Goal: Navigation & Orientation: Understand site structure

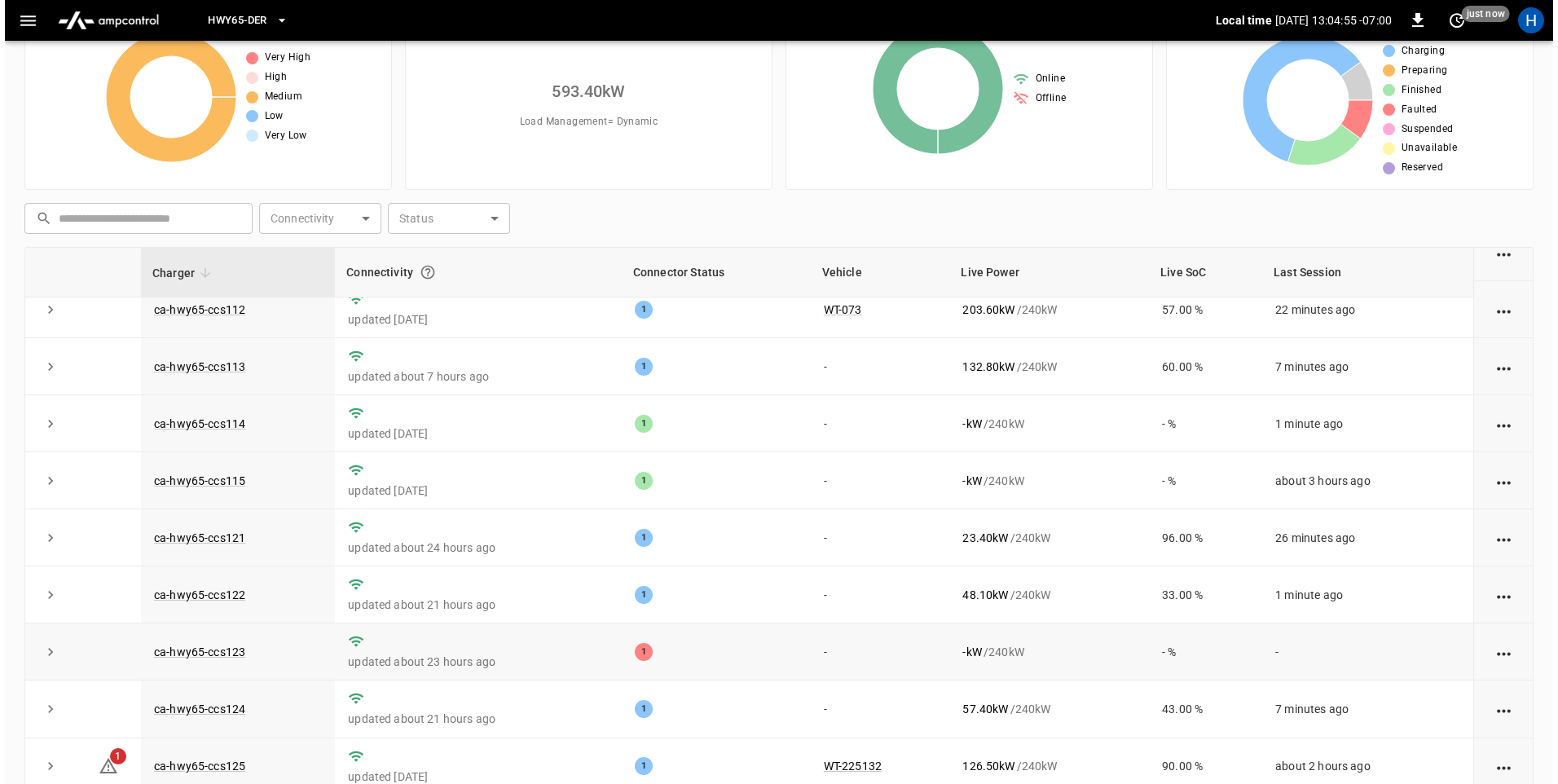
scroll to position [154, 0]
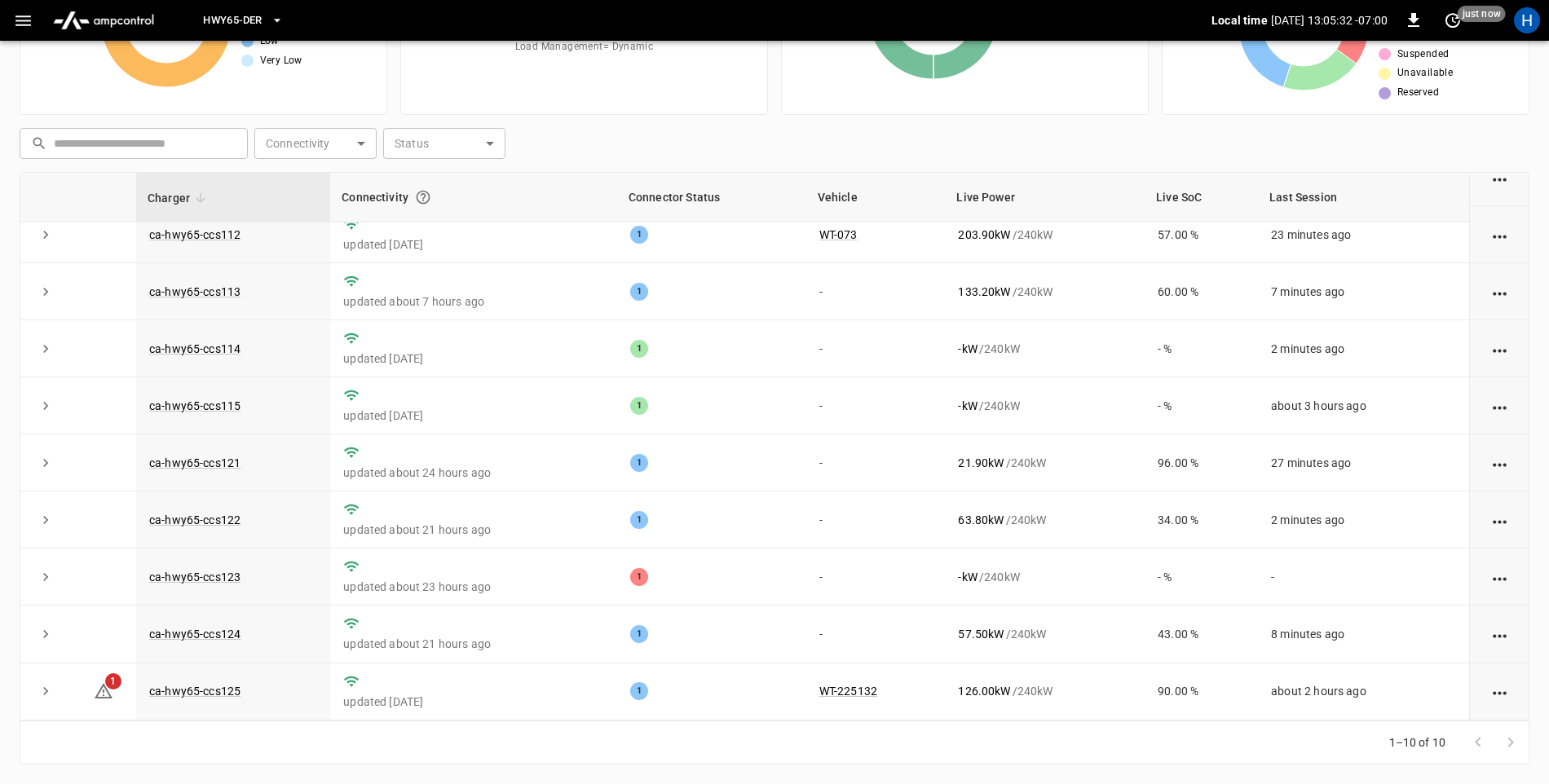
click at [23, 23] on icon "button" at bounding box center [23, 21] width 21 height 21
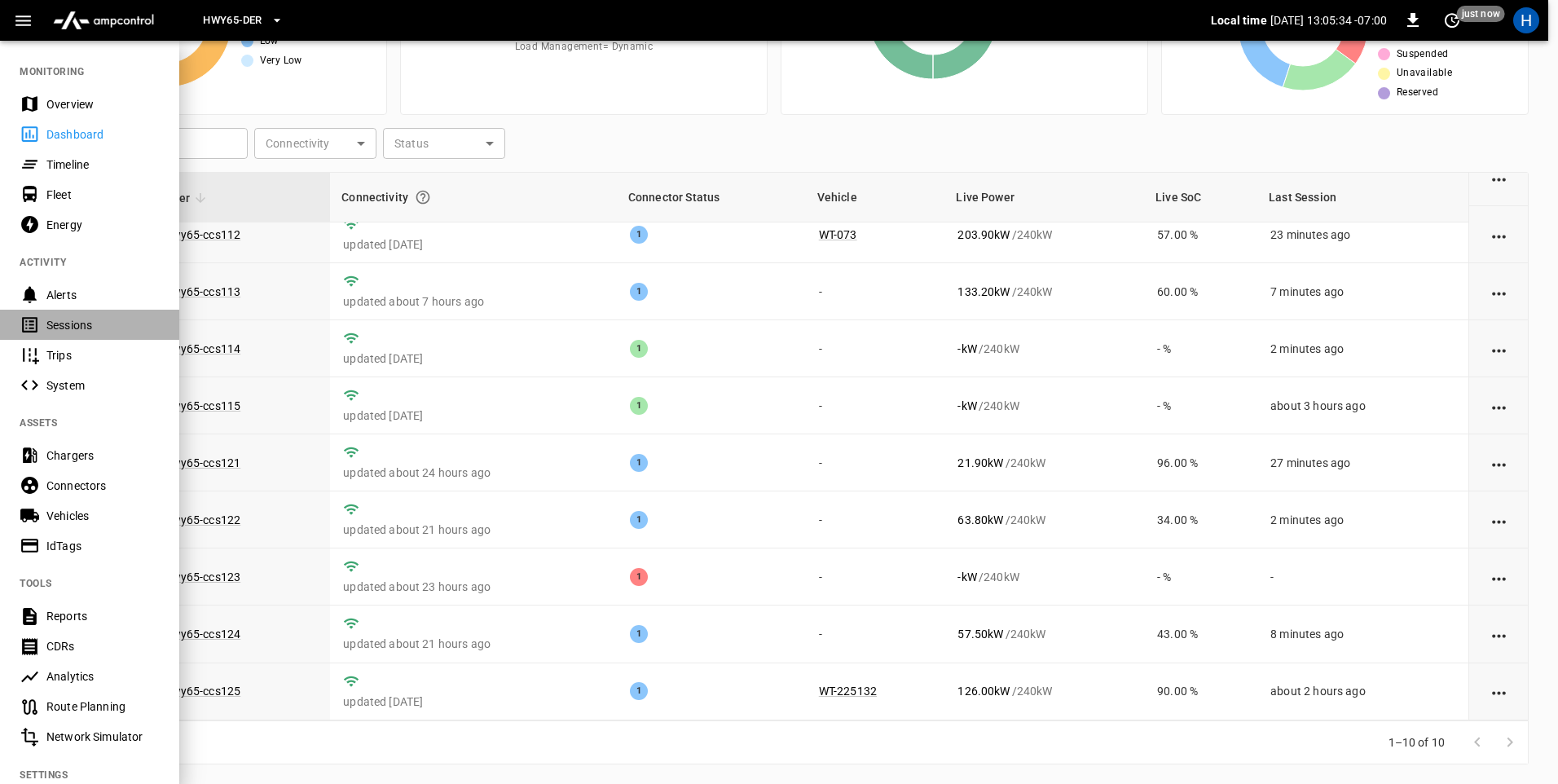
drag, startPoint x: 101, startPoint y: 325, endPoint x: 92, endPoint y: 311, distance: 16.6
click at [100, 325] on div "Sessions" at bounding box center [103, 324] width 113 height 16
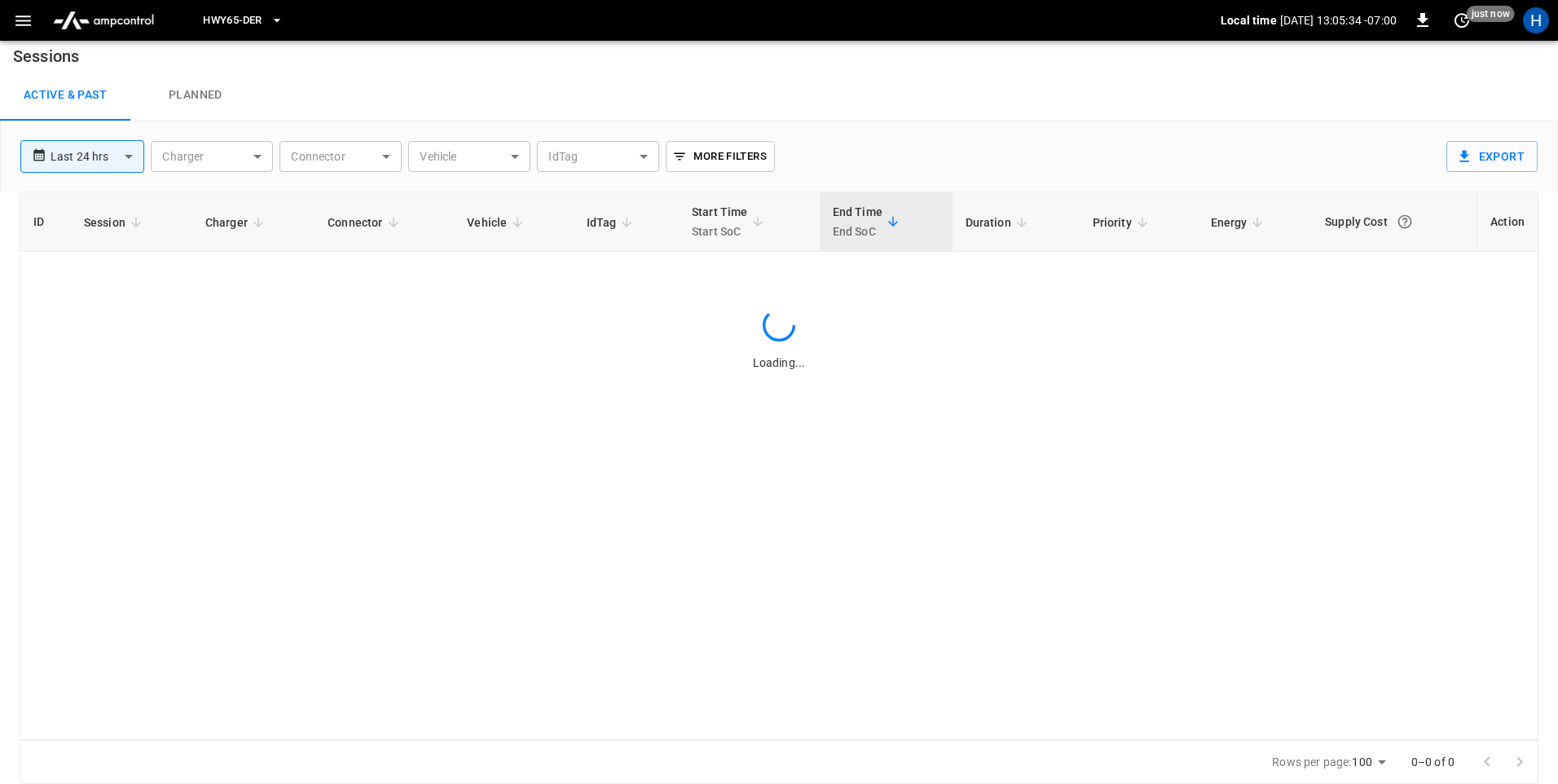
scroll to position [10, 0]
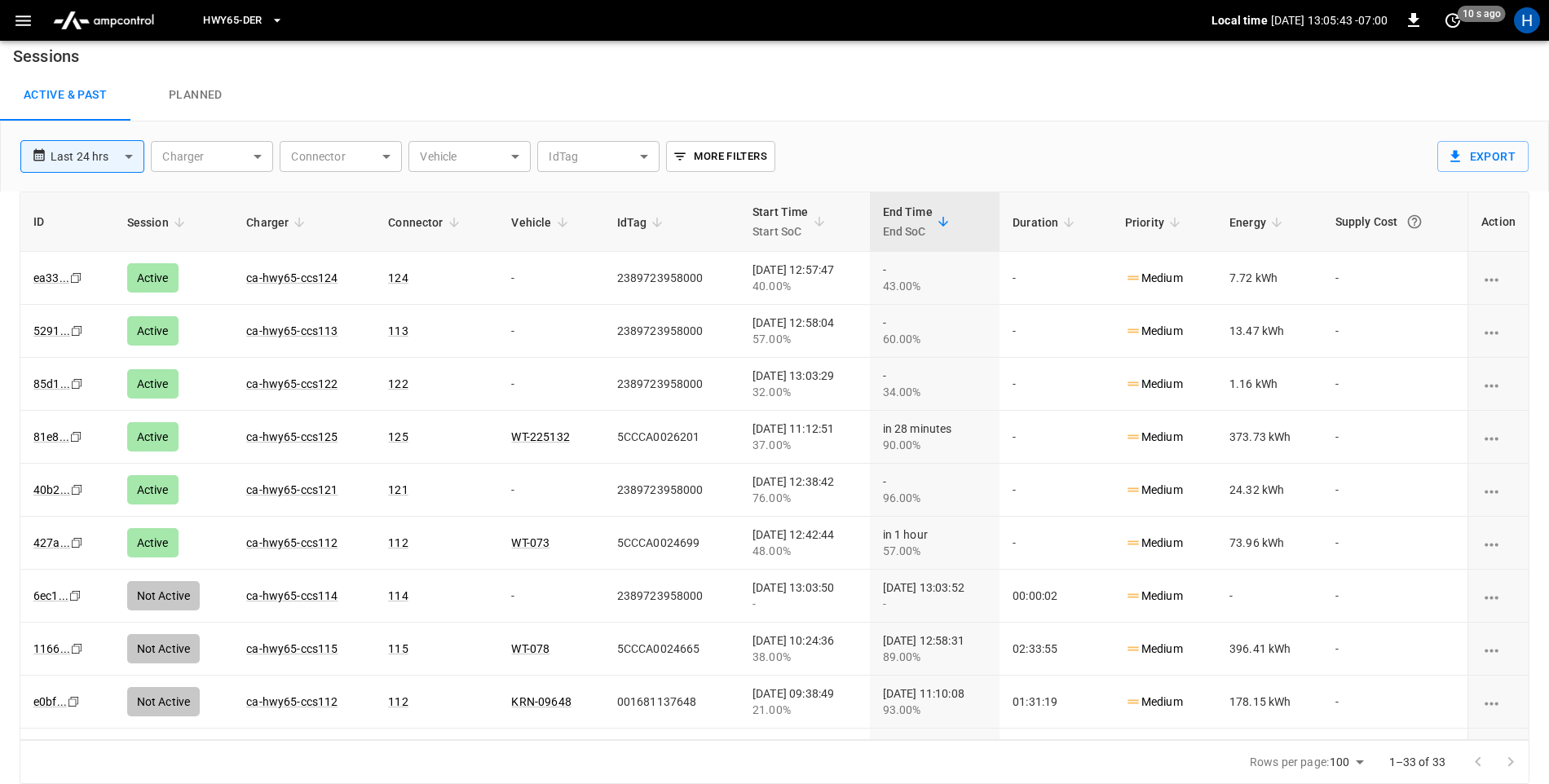
click at [17, 23] on icon "button" at bounding box center [23, 21] width 21 height 21
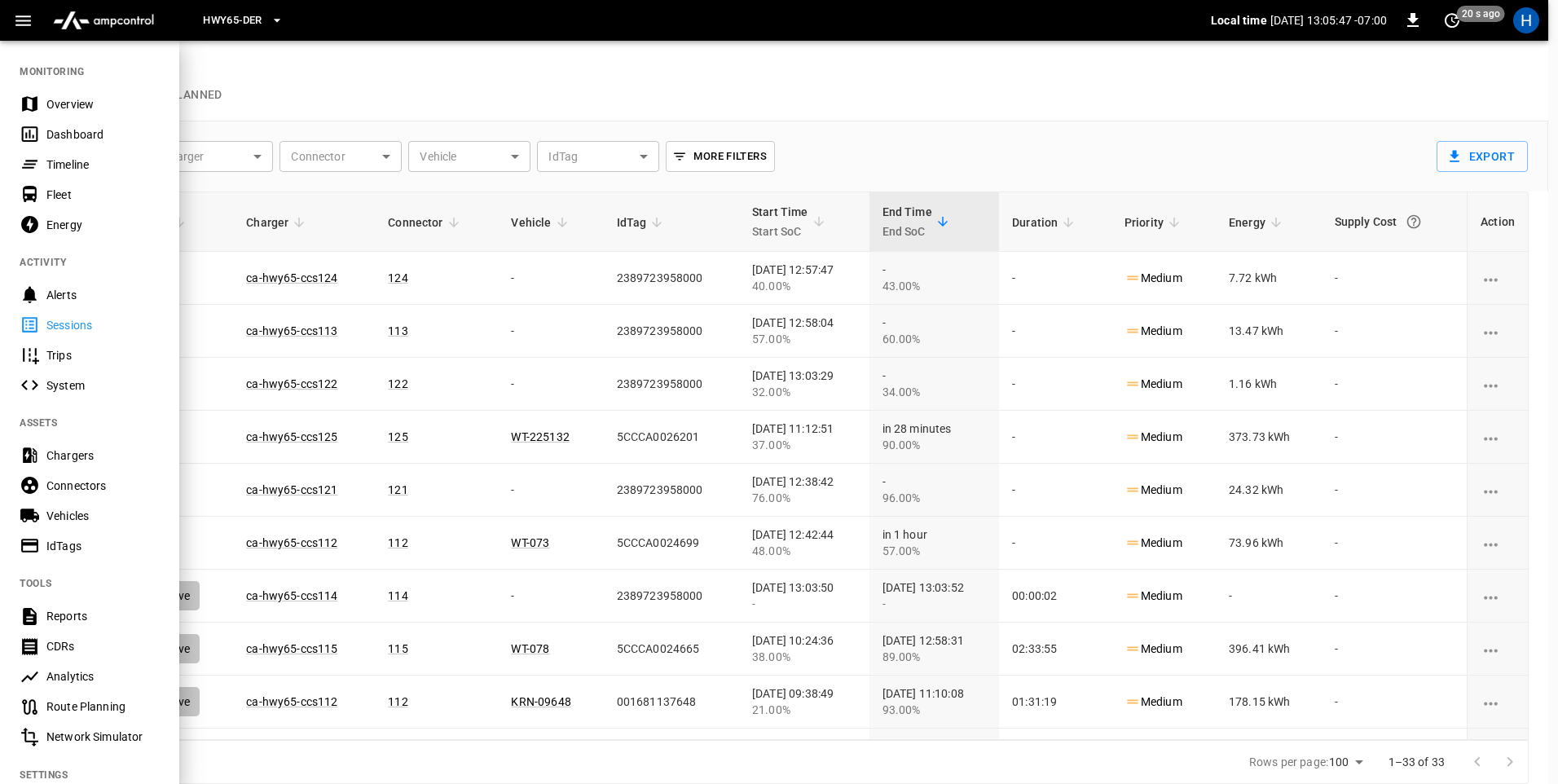
click at [94, 105] on div "Overview" at bounding box center [103, 104] width 113 height 16
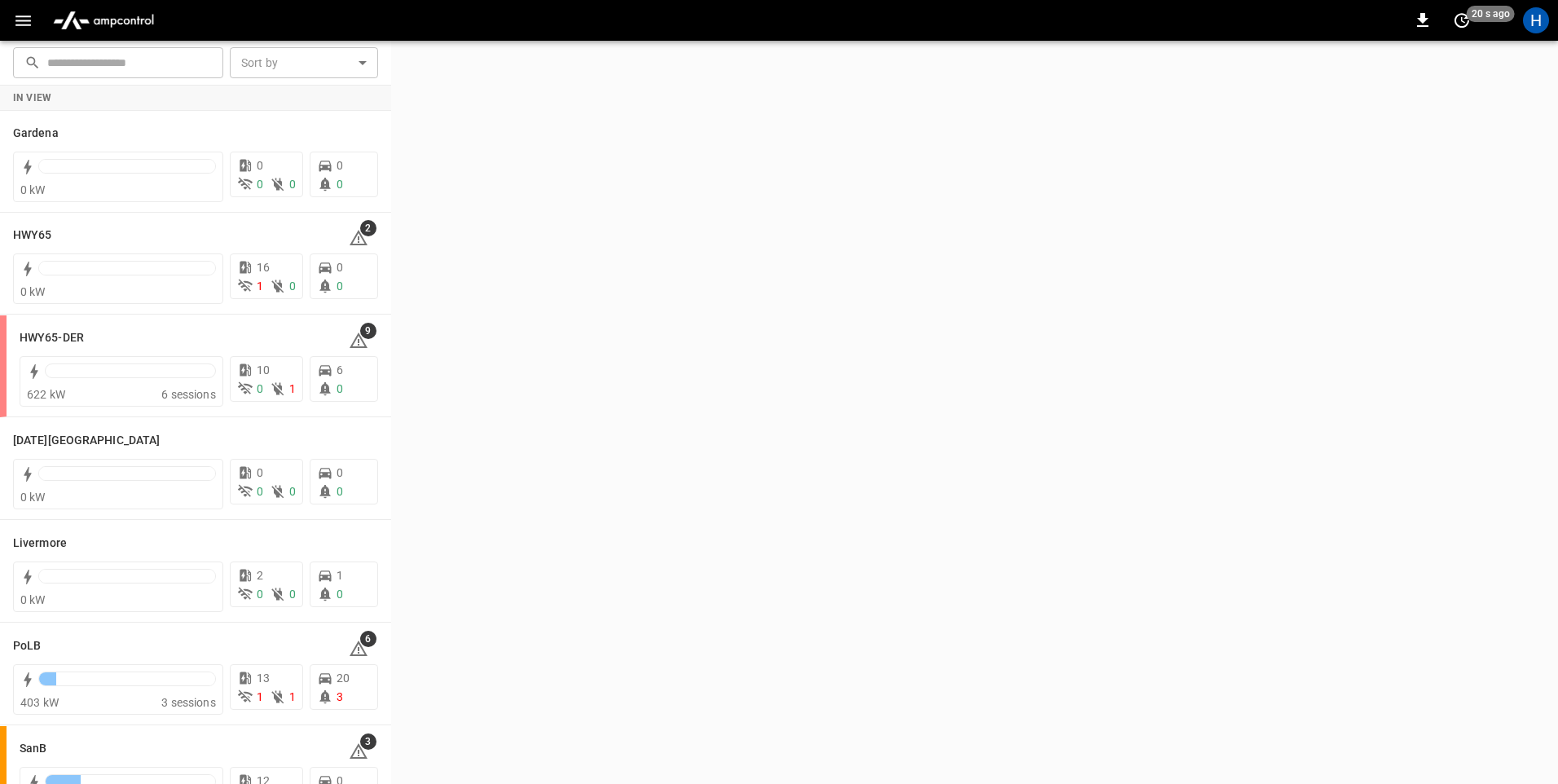
click at [19, 21] on icon "button" at bounding box center [23, 21] width 15 height 10
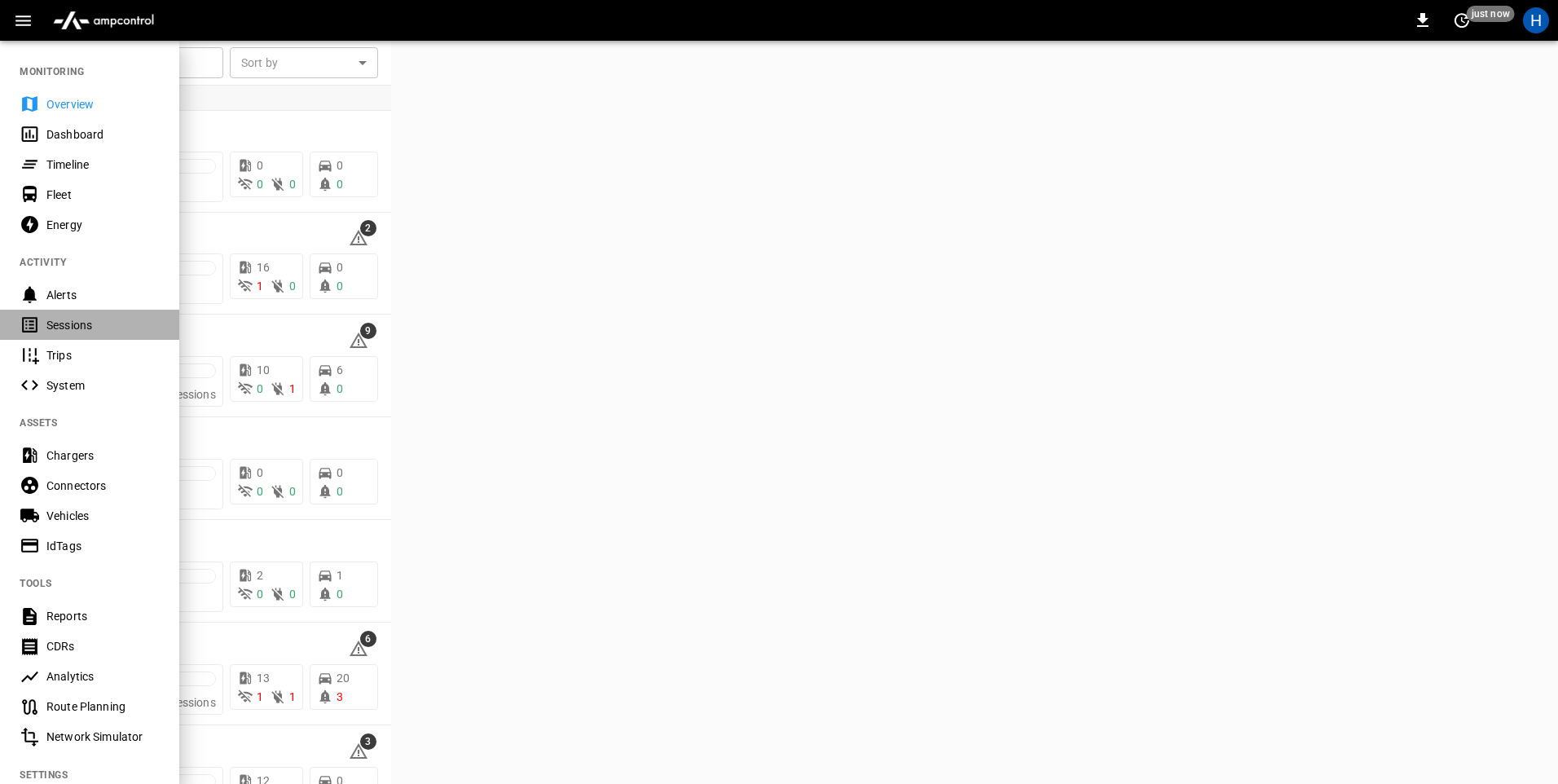
click at [100, 319] on div "Sessions" at bounding box center [103, 324] width 113 height 16
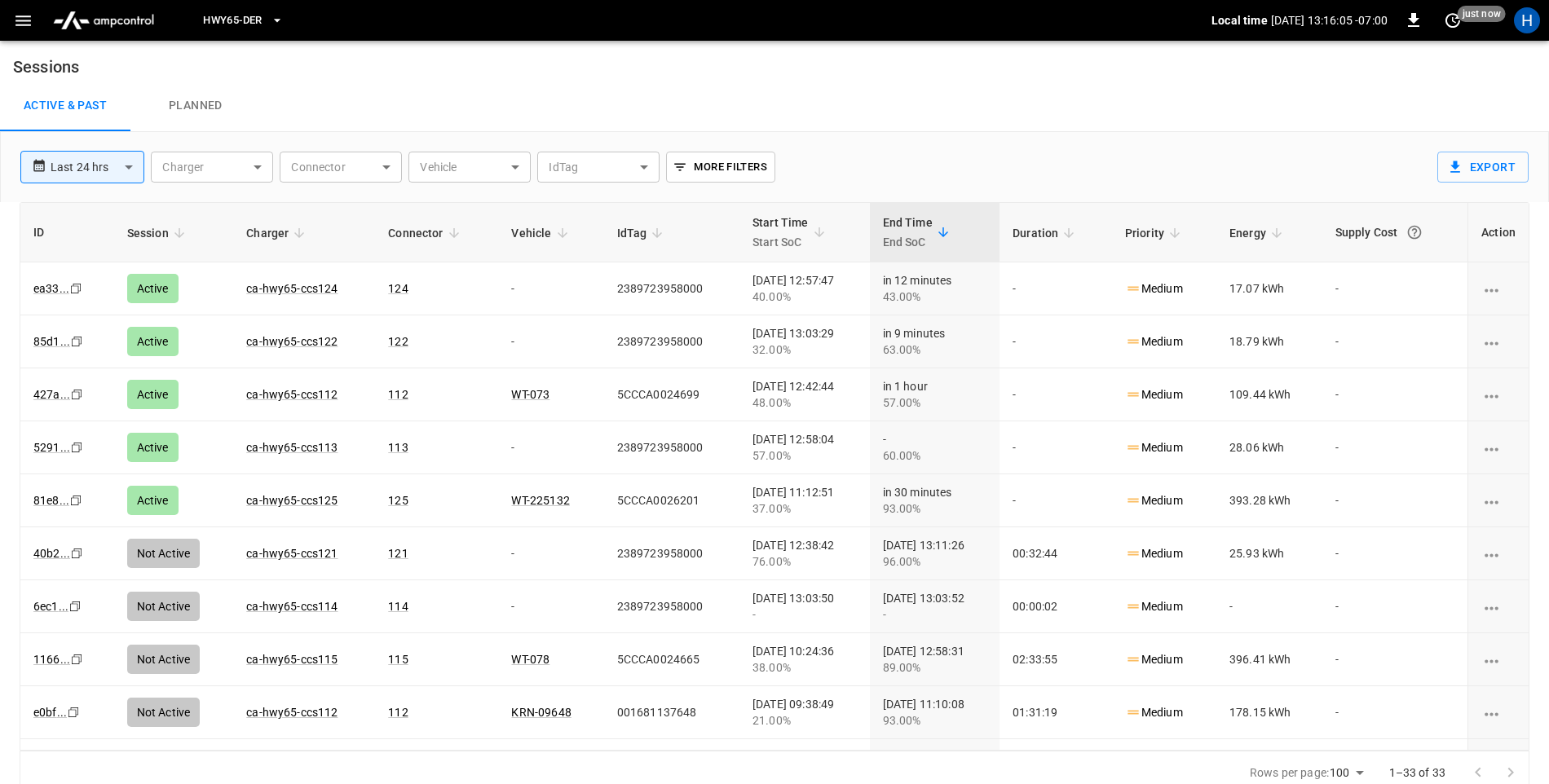
click at [21, 21] on icon "button" at bounding box center [23, 21] width 15 height 10
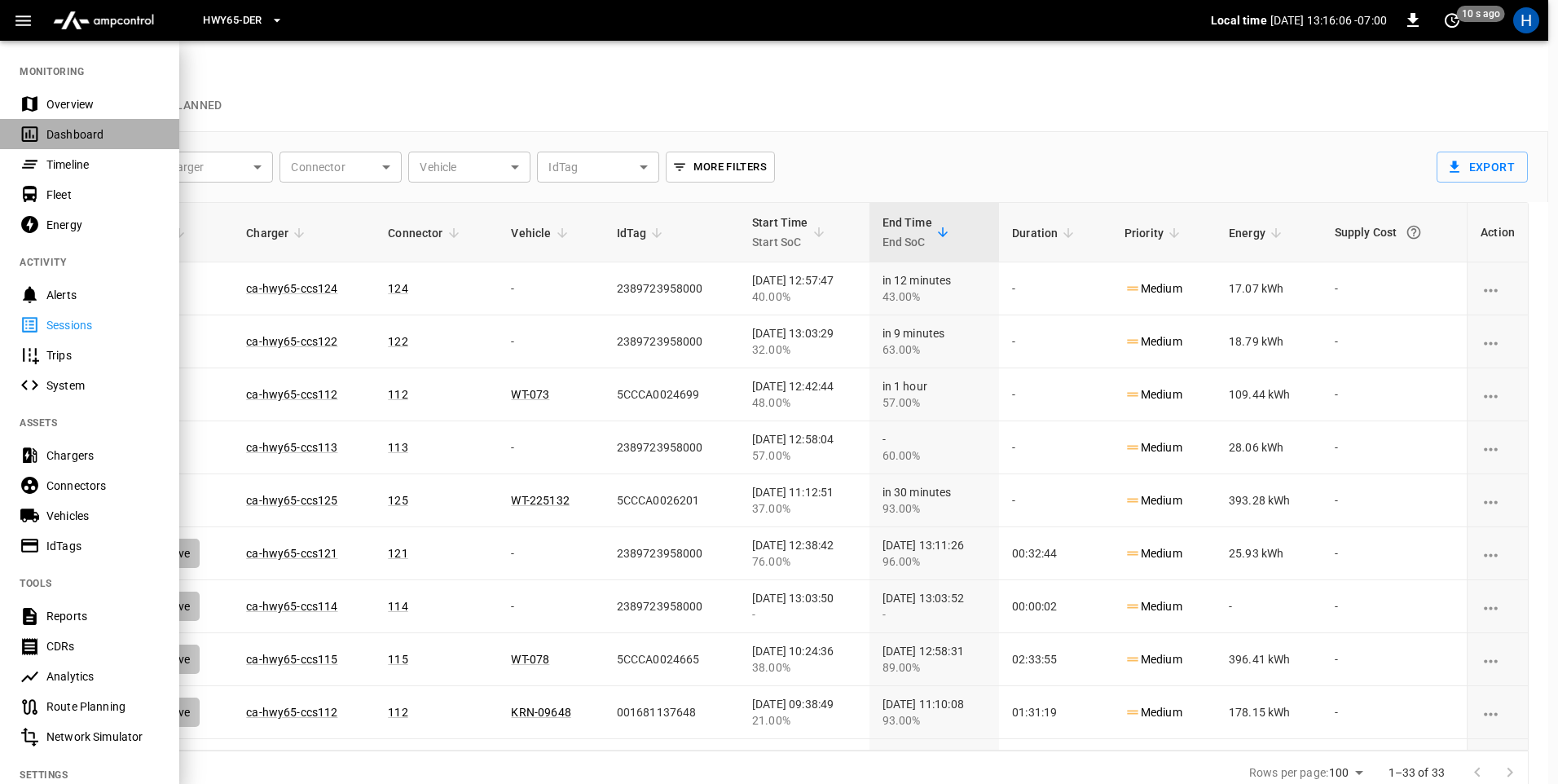
click at [71, 132] on div "Dashboard" at bounding box center [103, 134] width 113 height 16
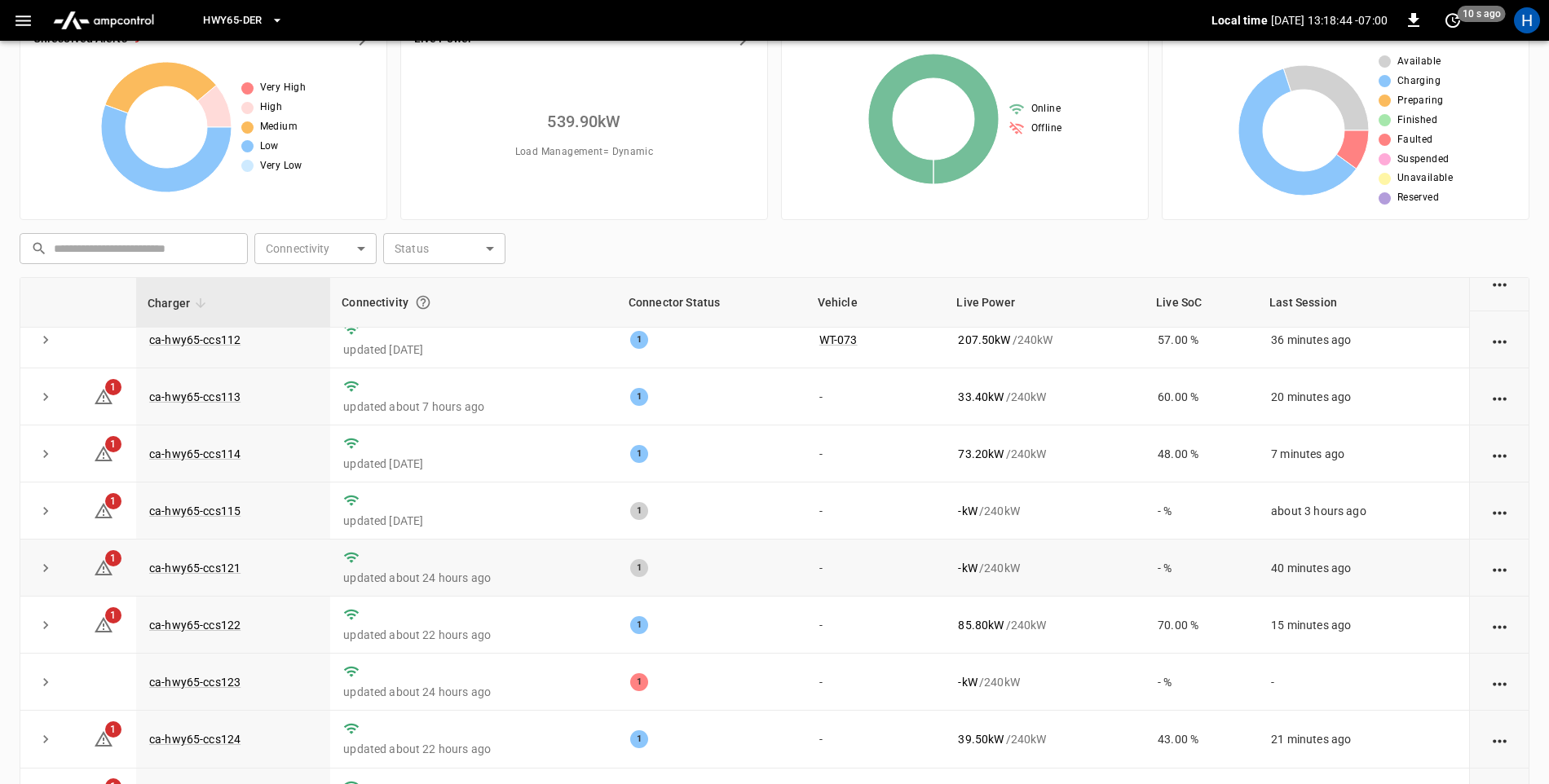
scroll to position [154, 0]
